Goal: Find specific page/section: Find specific page/section

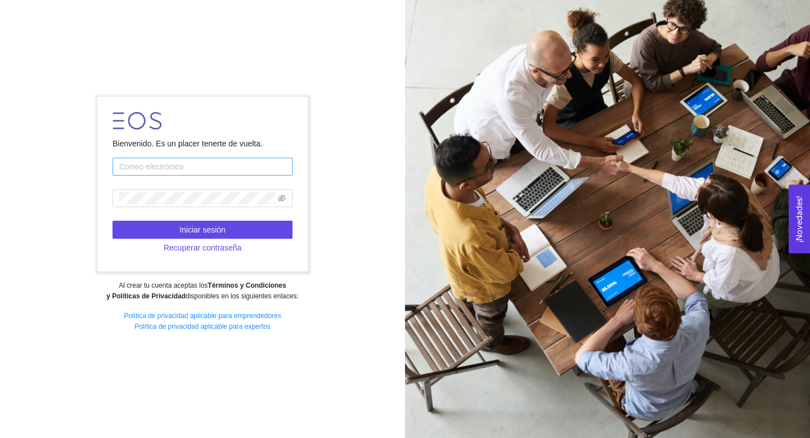
click at [179, 170] on input "text" at bounding box center [203, 167] width 180 height 18
type input "fridaestradag@tec.mx"
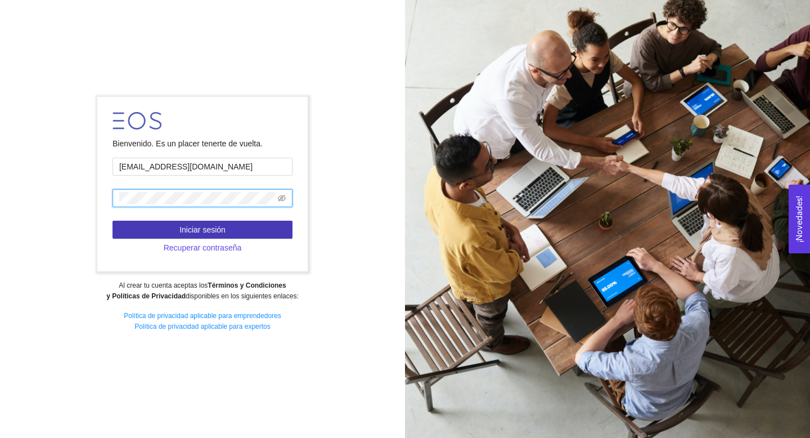
click at [224, 233] on span "Iniciar sesión" at bounding box center [202, 229] width 46 height 12
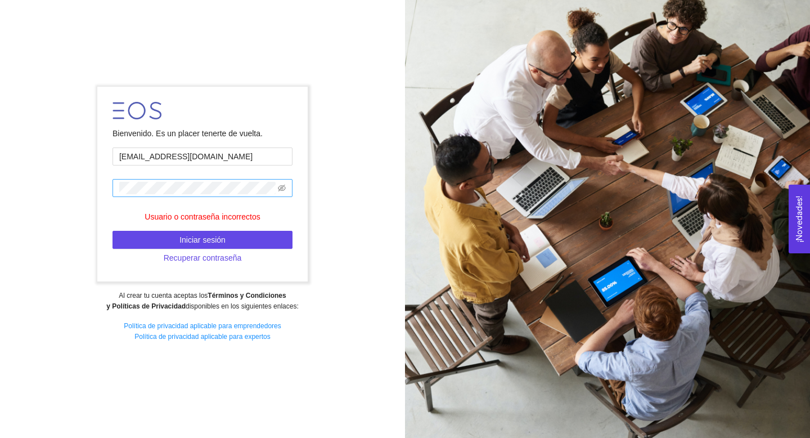
click at [281, 196] on span at bounding box center [203, 188] width 180 height 18
click at [285, 187] on icon "eye-invisible" at bounding box center [282, 188] width 8 height 7
click at [50, 189] on div "Bienvenido. Es un placer tenerte de vuelta. fridaestradag@tec.mx Usuario o cont…" at bounding box center [202, 218] width 405 height 279
click at [186, 237] on span "Iniciar sesión" at bounding box center [202, 239] width 46 height 12
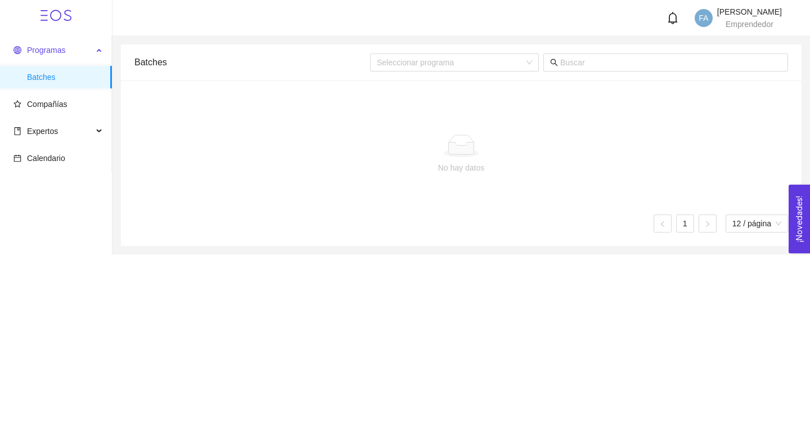
click at [50, 51] on span "Programas" at bounding box center [46, 50] width 38 height 9
click at [58, 106] on span "Compañías" at bounding box center [47, 104] width 41 height 9
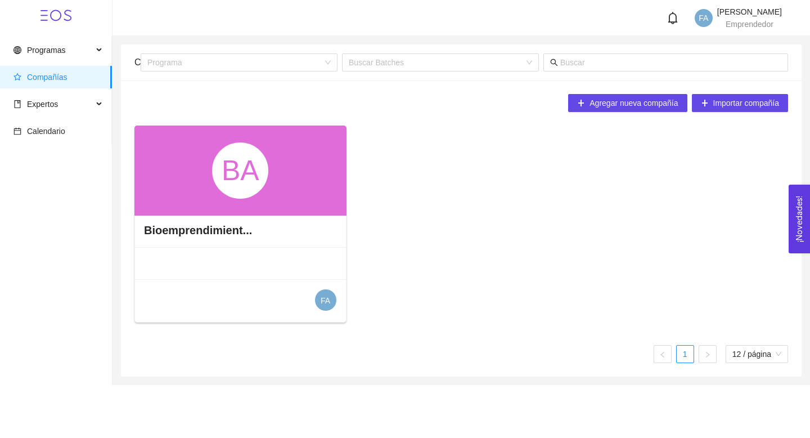
click at [302, 201] on div "BA" at bounding box center [240, 170] width 212 height 90
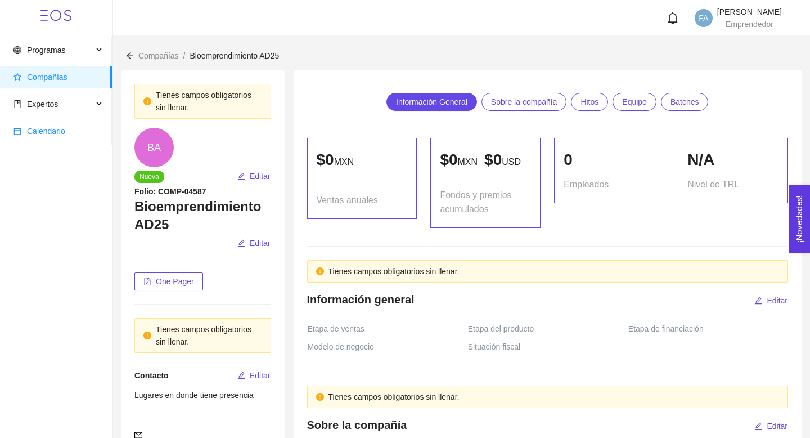
click at [54, 129] on span "Calendario" at bounding box center [46, 131] width 38 height 9
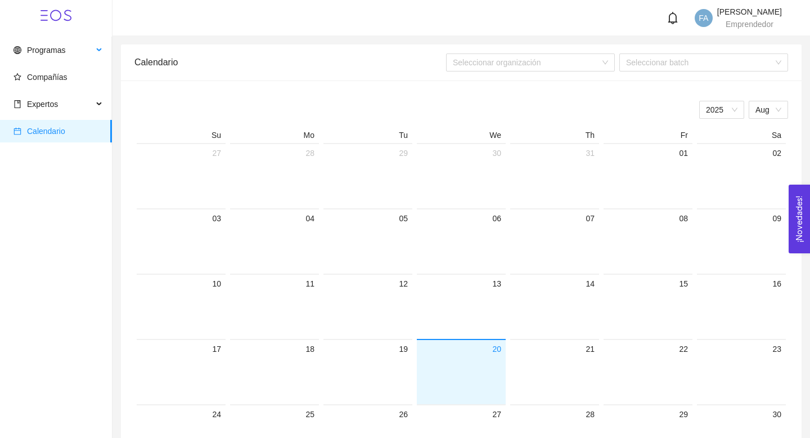
click at [46, 62] on li "Programas" at bounding box center [55, 51] width 111 height 25
click at [51, 80] on span "Compañías" at bounding box center [47, 77] width 41 height 9
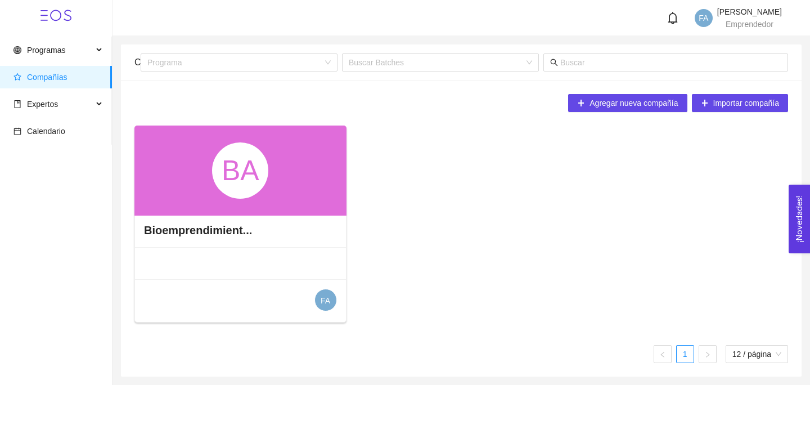
click at [313, 191] on div "BA" at bounding box center [240, 170] width 212 height 90
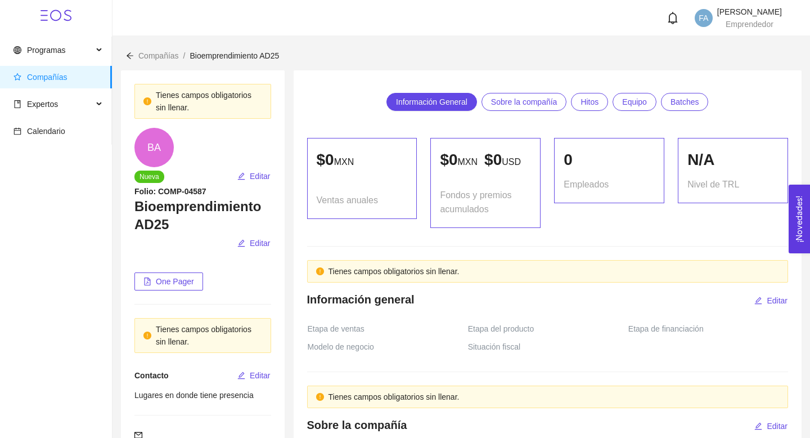
click at [528, 110] on link "Sobre la compañía" at bounding box center [525, 102] width 86 height 18
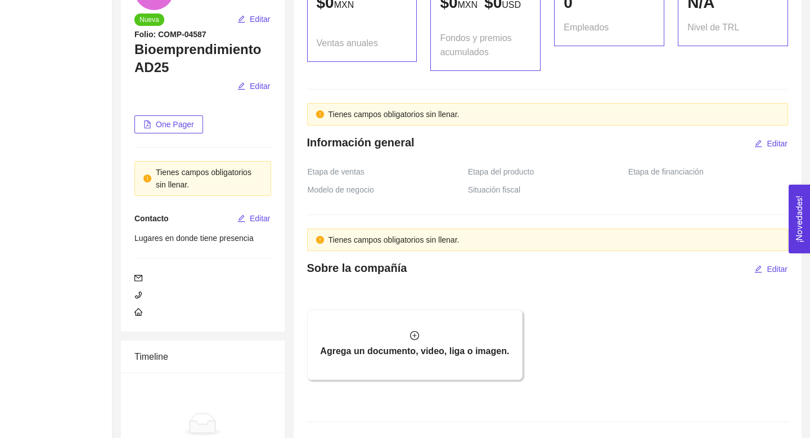
scroll to position [295, 0]
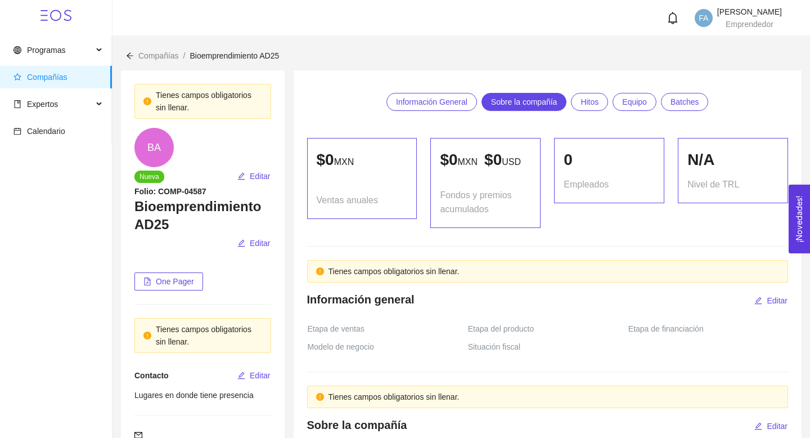
click at [705, 105] on link "Batches" at bounding box center [685, 102] width 48 height 18
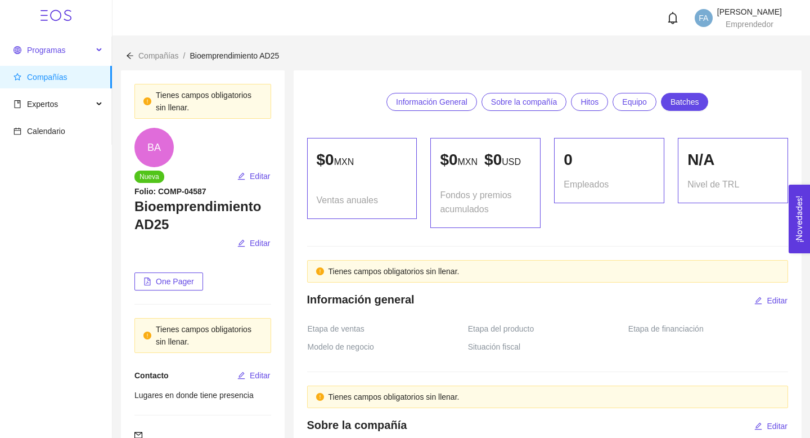
click at [56, 56] on span "Programas" at bounding box center [53, 50] width 79 height 23
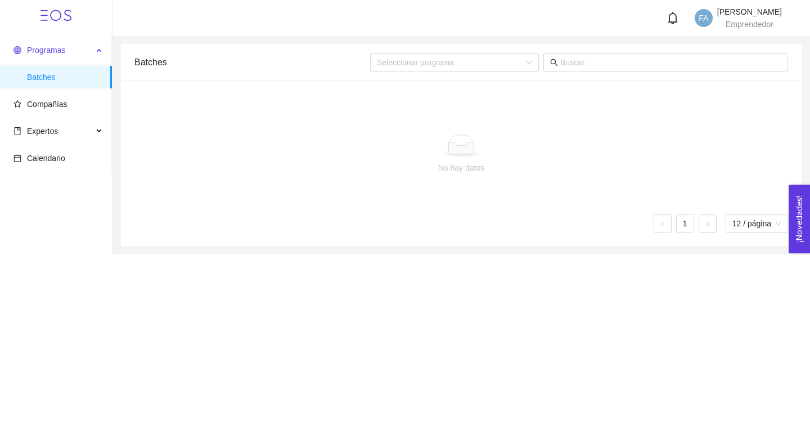
click at [101, 49] on icon at bounding box center [100, 49] width 6 height 0
click at [77, 106] on span "Compañías" at bounding box center [58, 104] width 89 height 23
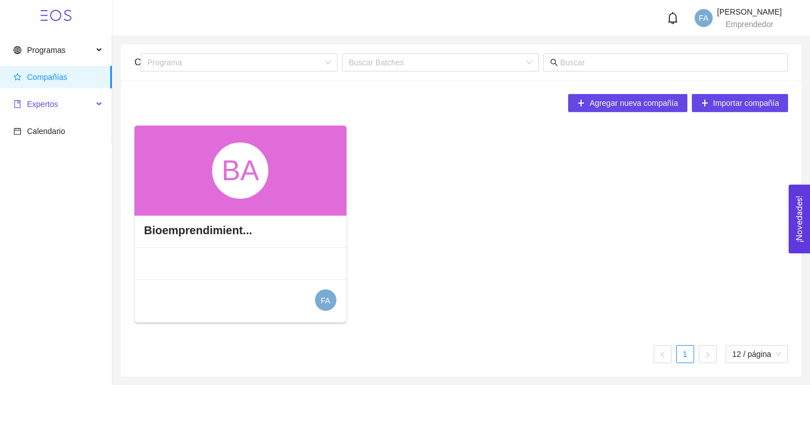
click at [60, 106] on span "Expertos" at bounding box center [53, 104] width 79 height 23
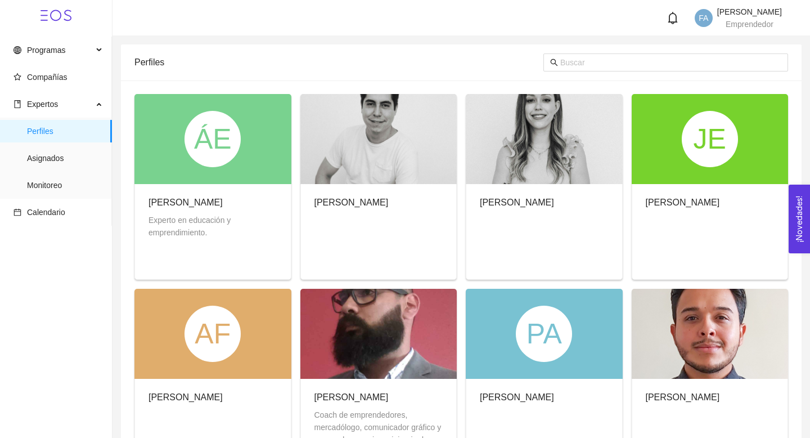
scroll to position [60, 0]
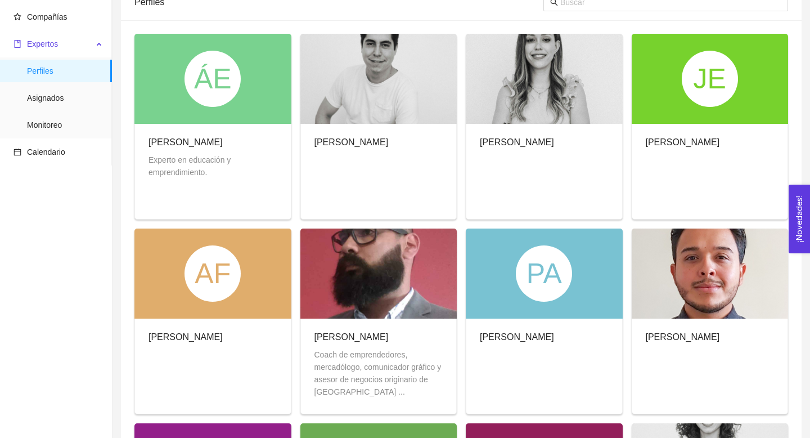
click at [100, 48] on div "Expertos" at bounding box center [56, 44] width 112 height 23
click at [100, 42] on div "Expertos" at bounding box center [56, 44] width 112 height 23
click at [102, 48] on div "Expertos" at bounding box center [56, 44] width 112 height 23
click at [16, 42] on icon "book" at bounding box center [18, 44] width 8 height 8
click at [43, 8] on span "Compañías" at bounding box center [58, 17] width 89 height 23
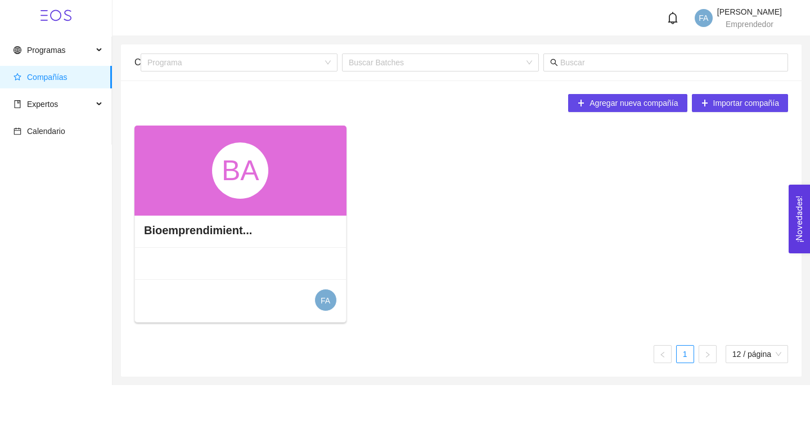
click at [294, 184] on div "BA" at bounding box center [240, 170] width 212 height 90
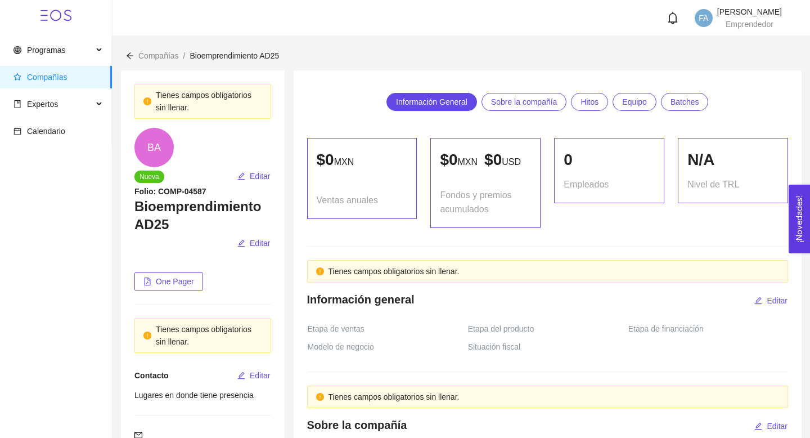
click at [153, 150] on span "BA" at bounding box center [154, 147] width 14 height 39
click at [149, 175] on span "Nueva" at bounding box center [149, 176] width 30 height 12
click at [50, 20] on icon at bounding box center [56, 15] width 31 height 31
click at [56, 15] on icon at bounding box center [56, 15] width 31 height 31
